Goal: Communication & Community: Answer question/provide support

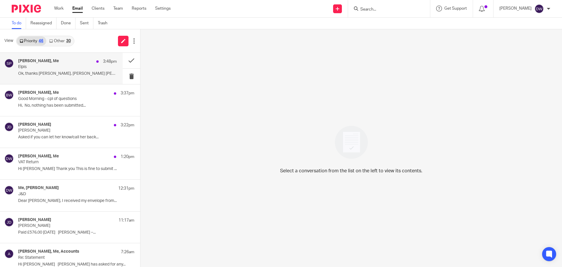
click at [76, 59] on div "[PERSON_NAME], Me 3:48pm" at bounding box center [67, 62] width 99 height 6
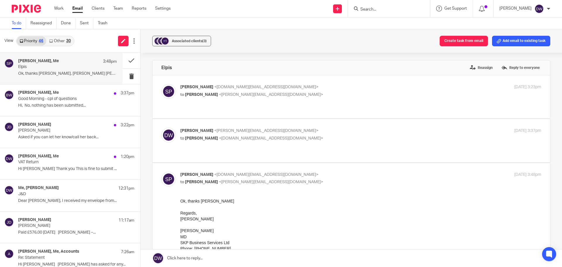
click at [220, 128] on p "[PERSON_NAME] <[PERSON_NAME][EMAIL_ADDRESS][DOMAIN_NAME]>" at bounding box center [300, 131] width 241 height 6
checkbox input "true"
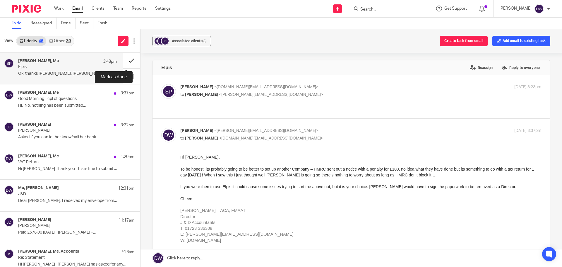
click at [129, 58] on button at bounding box center [132, 61] width 18 height 16
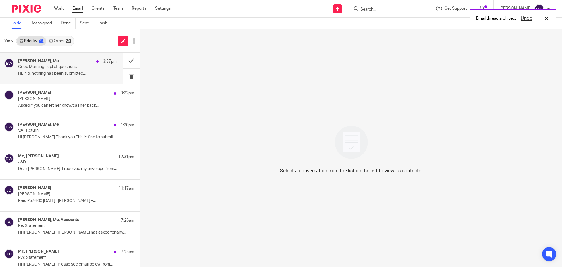
click at [62, 74] on p "Hi, No, nothing has been submitted..." at bounding box center [67, 73] width 99 height 5
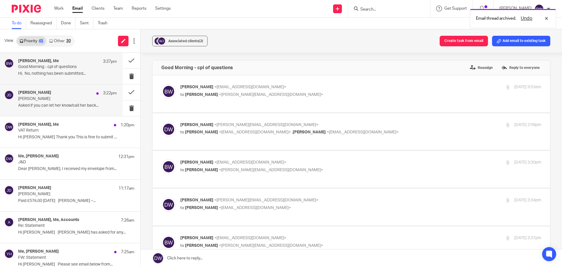
click at [66, 105] on p "Asked if you can let her know/call her back..." at bounding box center [67, 105] width 99 height 5
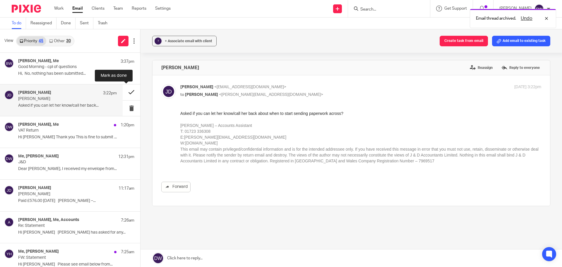
click at [127, 91] on button at bounding box center [132, 92] width 18 height 16
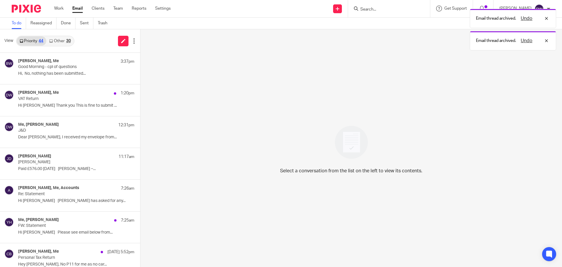
click at [64, 45] on link "Other 30" at bounding box center [59, 40] width 27 height 9
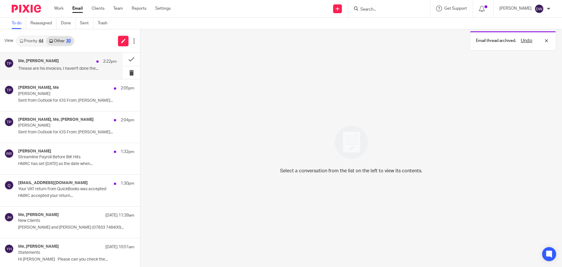
click at [70, 64] on div "Me, [PERSON_NAME] 2:22pm" at bounding box center [67, 62] width 99 height 6
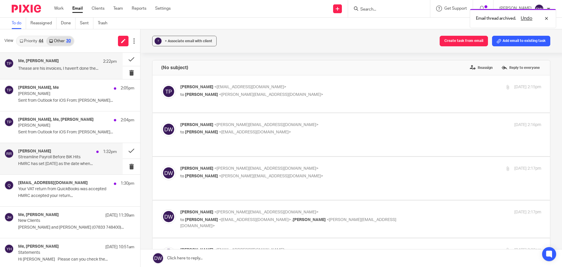
click at [62, 164] on p "HMRC has set [DATE] as the date when..." at bounding box center [67, 163] width 99 height 5
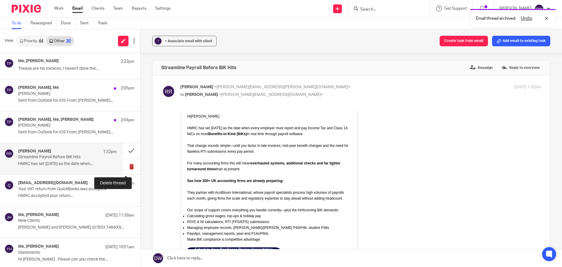
click at [123, 168] on button at bounding box center [132, 167] width 18 height 16
